Goal: Information Seeking & Learning: Learn about a topic

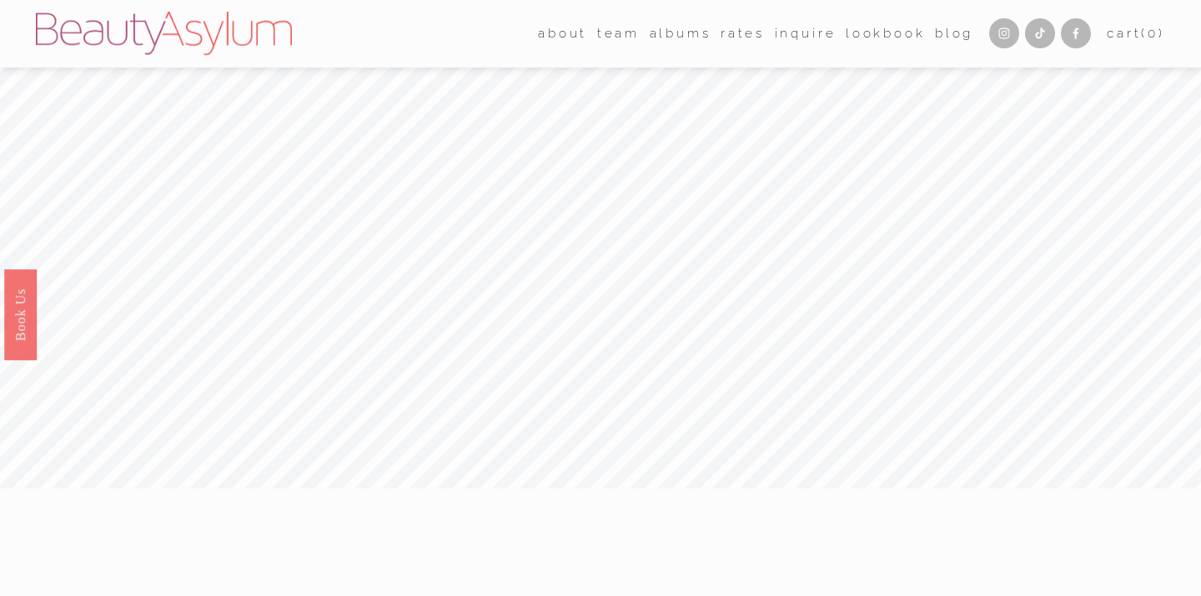
click at [674, 32] on link "albums" at bounding box center [681, 34] width 62 height 26
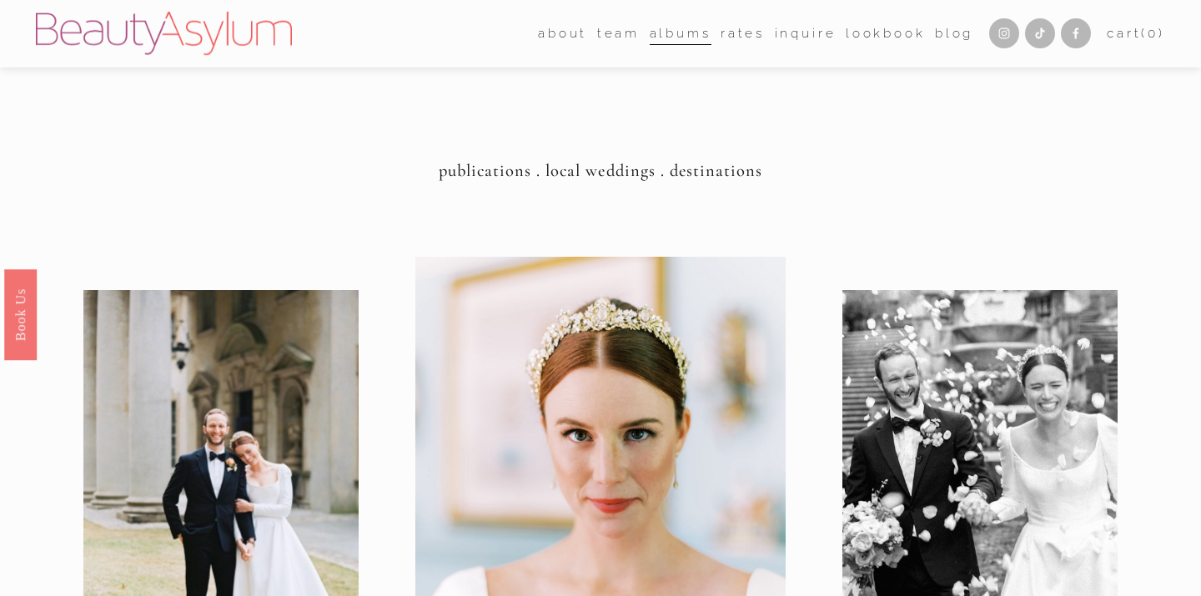
click at [732, 32] on link "Rates" at bounding box center [743, 34] width 44 height 26
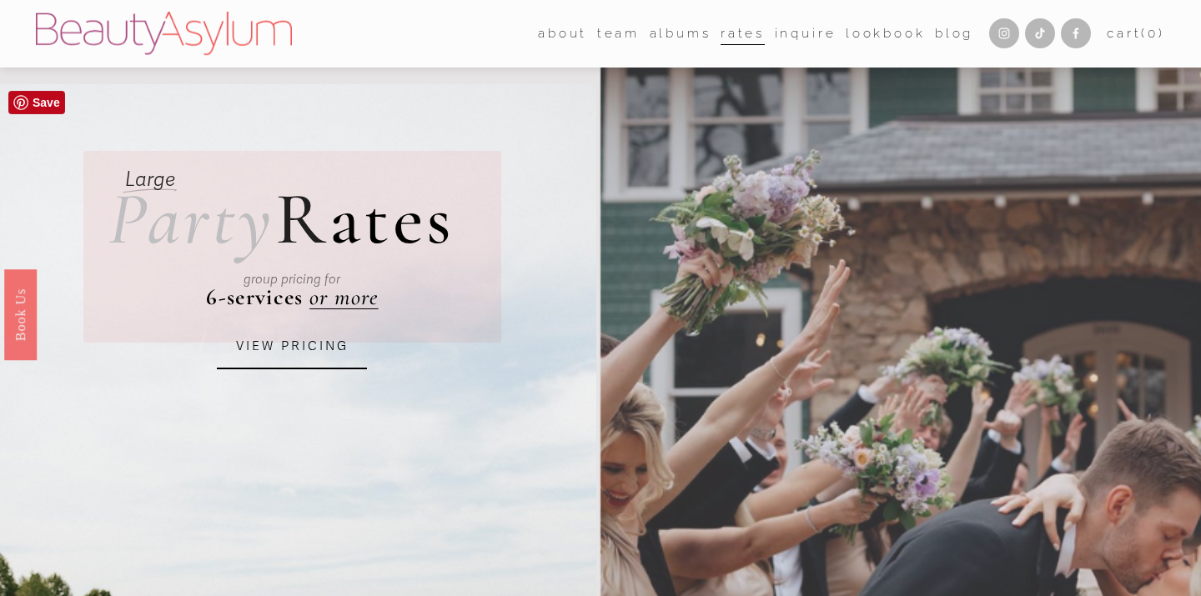
scroll to position [78, 0]
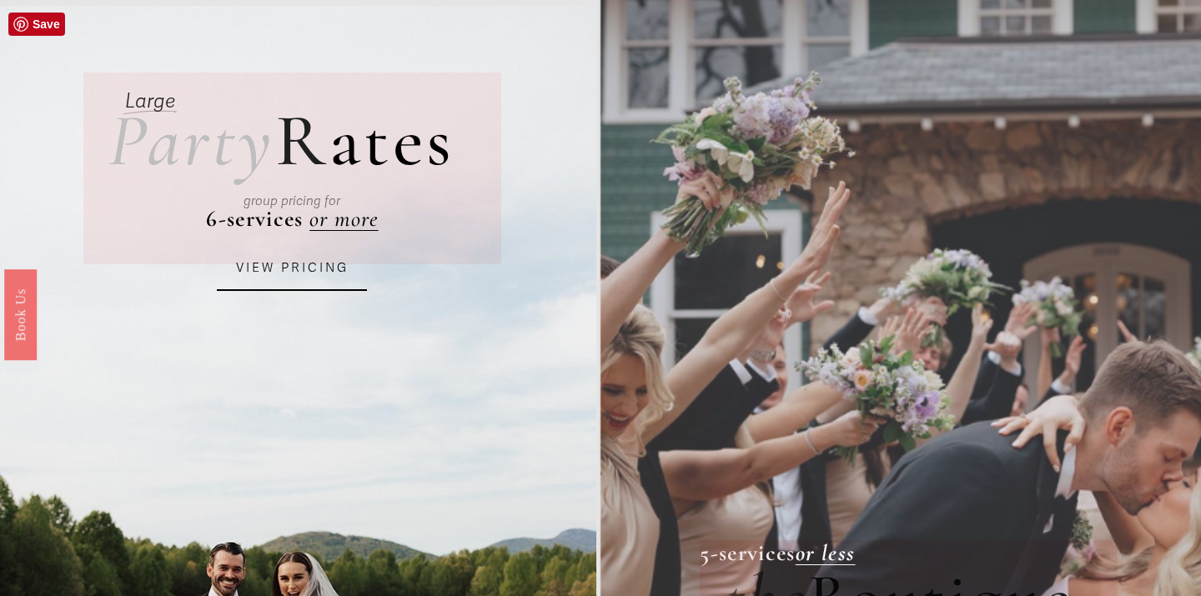
click at [278, 266] on link "VIEW PRICING" at bounding box center [292, 268] width 150 height 45
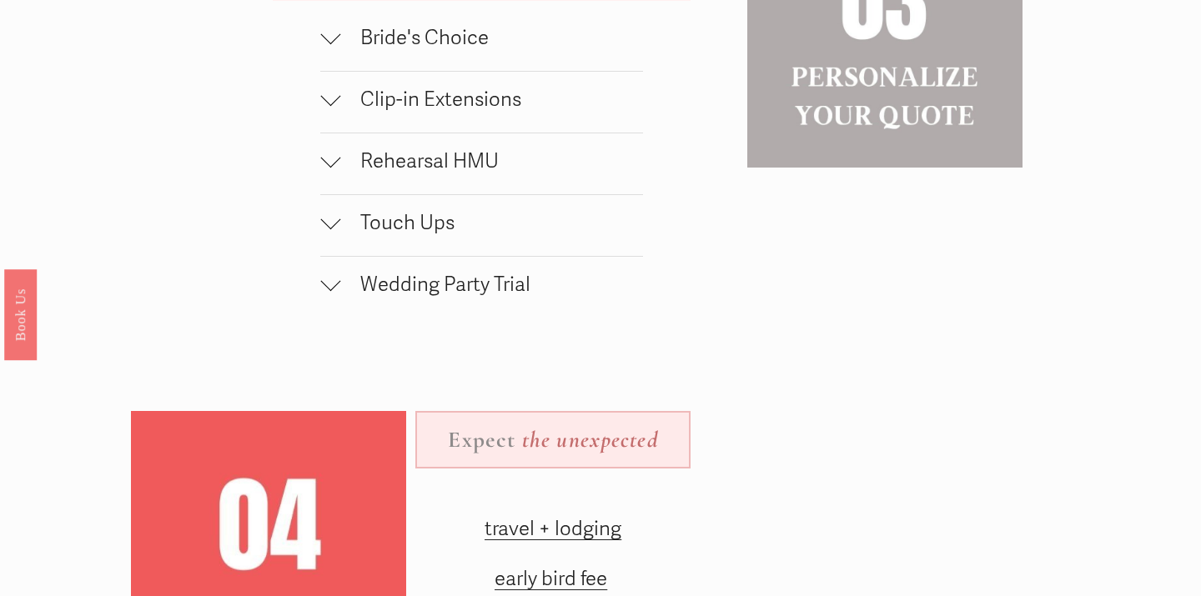
scroll to position [1545, 0]
